Goal: Check status: Check status

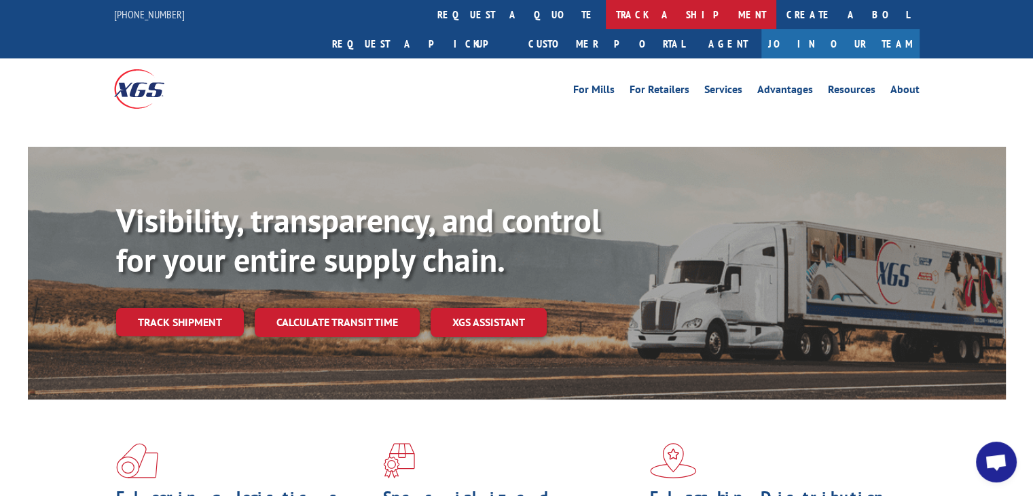
click at [606, 14] on link "track a shipment" at bounding box center [691, 14] width 170 height 29
click at [606, 11] on link "track a shipment" at bounding box center [691, 14] width 170 height 29
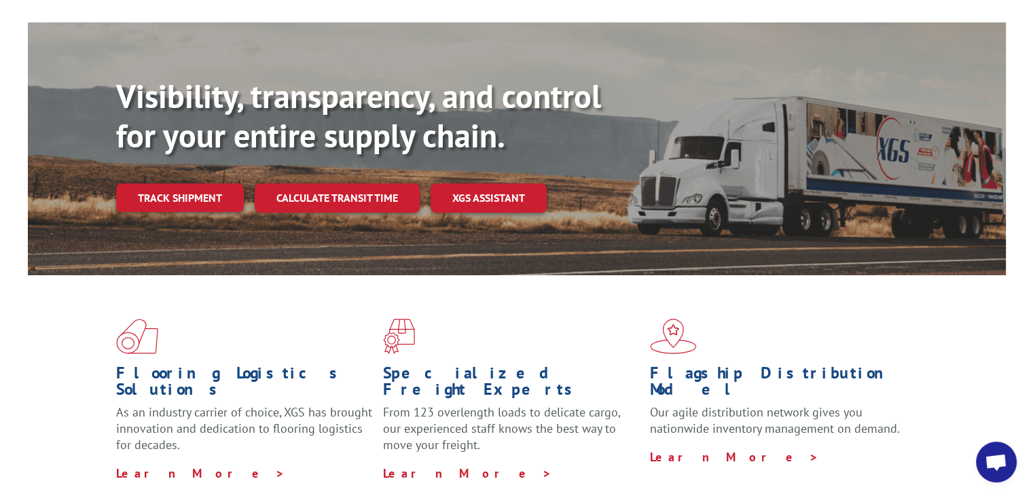
scroll to position [204, 0]
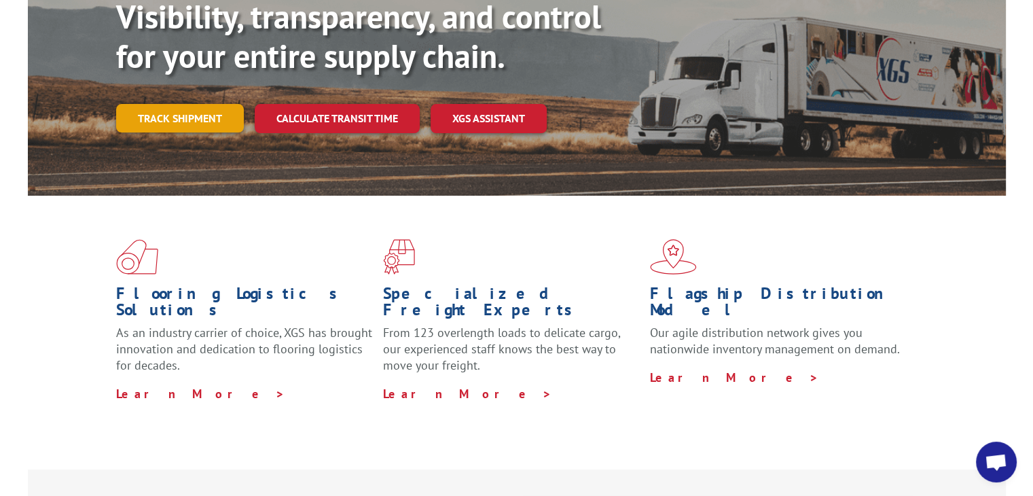
click at [211, 104] on link "Track shipment" at bounding box center [180, 118] width 128 height 29
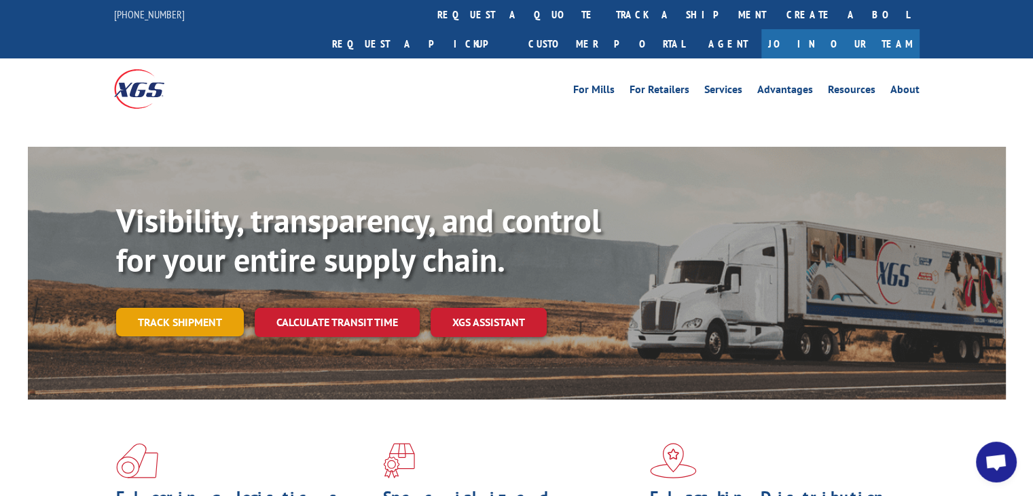
click at [211, 308] on link "Track shipment" at bounding box center [180, 322] width 128 height 29
click at [163, 308] on link "Track shipment" at bounding box center [180, 322] width 128 height 29
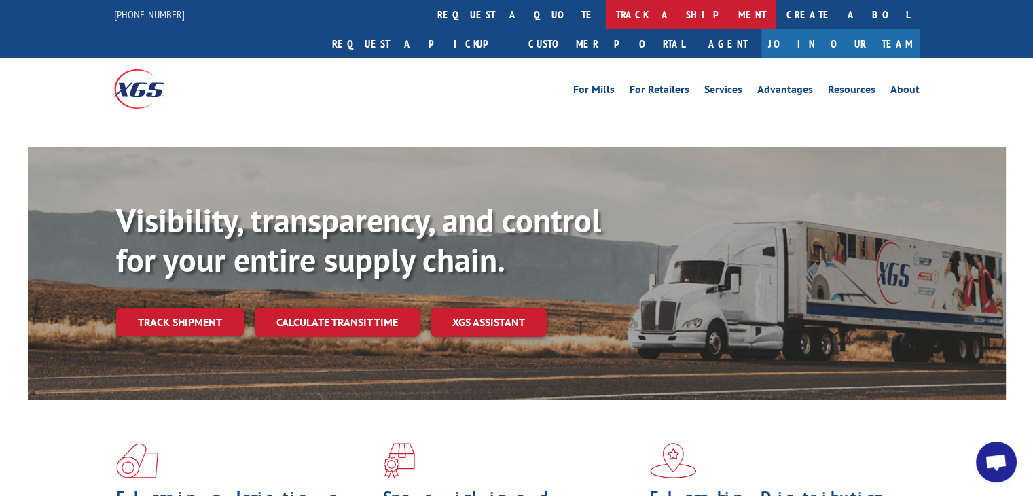
click at [606, 20] on link "track a shipment" at bounding box center [691, 14] width 170 height 29
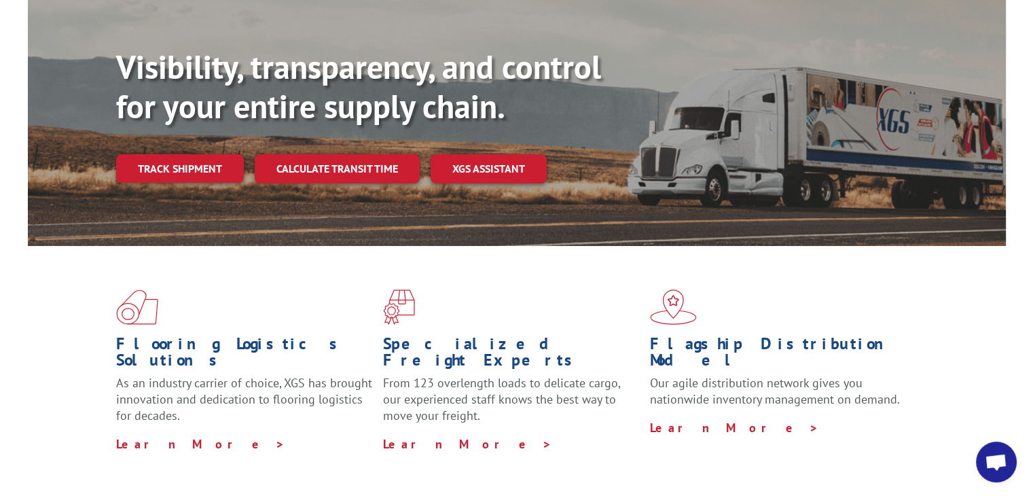
scroll to position [118, 0]
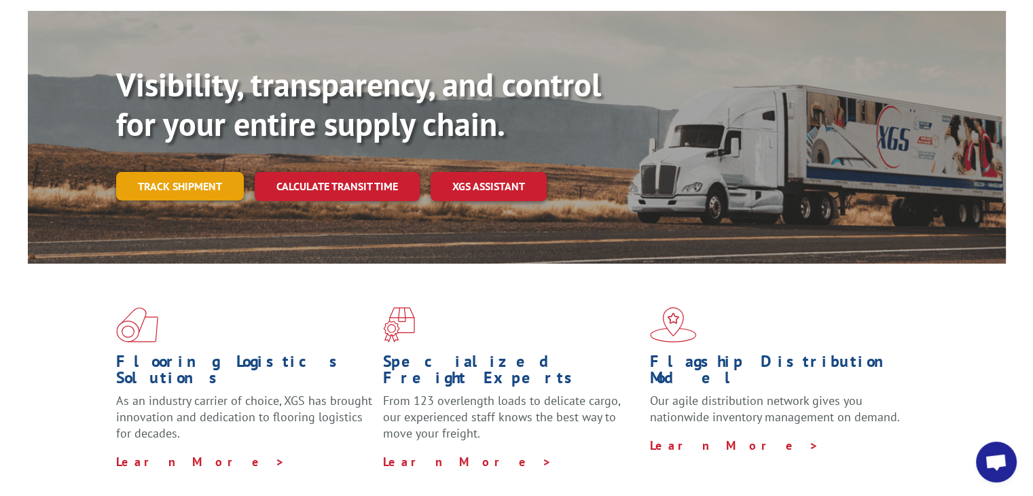
click at [174, 172] on link "Track shipment" at bounding box center [180, 186] width 128 height 29
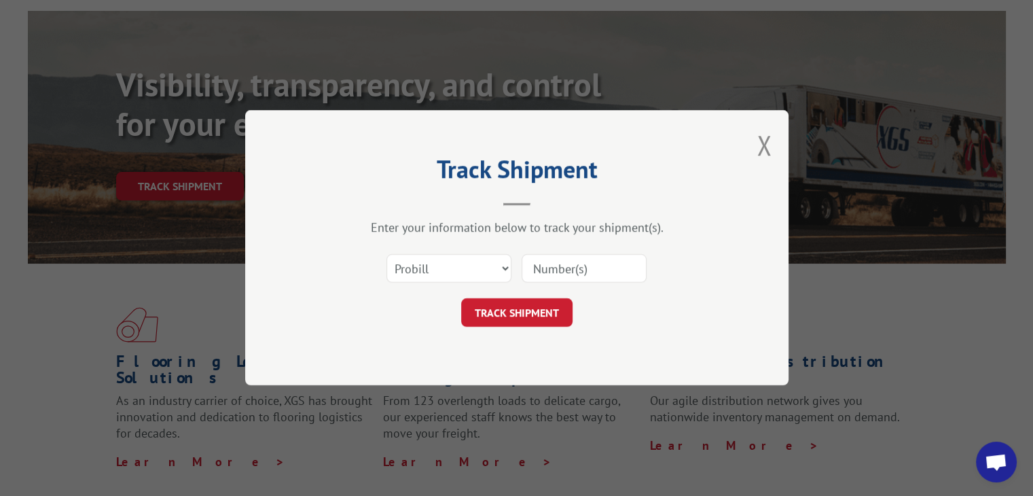
click at [545, 270] on input at bounding box center [584, 269] width 125 height 29
type input "17612547"
click at [545, 302] on button "TRACK SHIPMENT" at bounding box center [516, 313] width 111 height 29
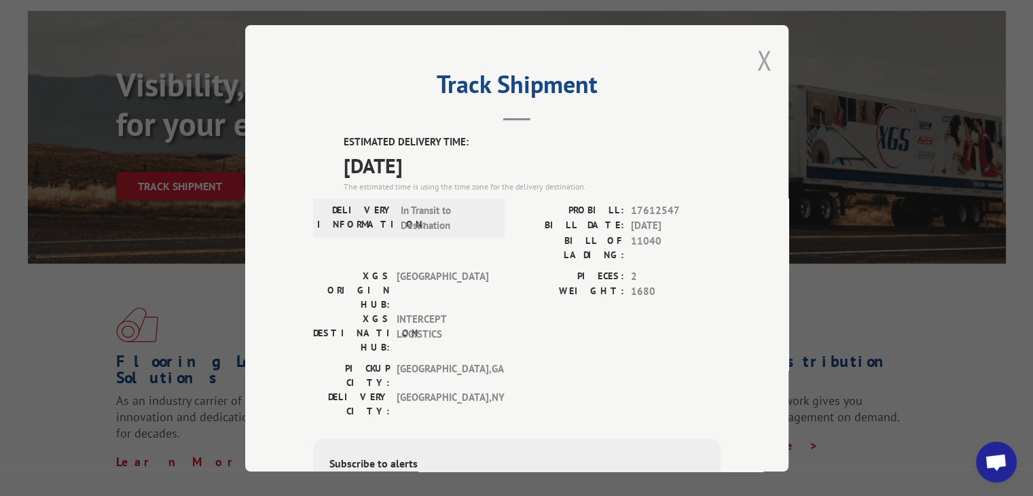
click at [757, 63] on button "Close modal" at bounding box center [764, 60] width 15 height 36
